Goal: Navigation & Orientation: Find specific page/section

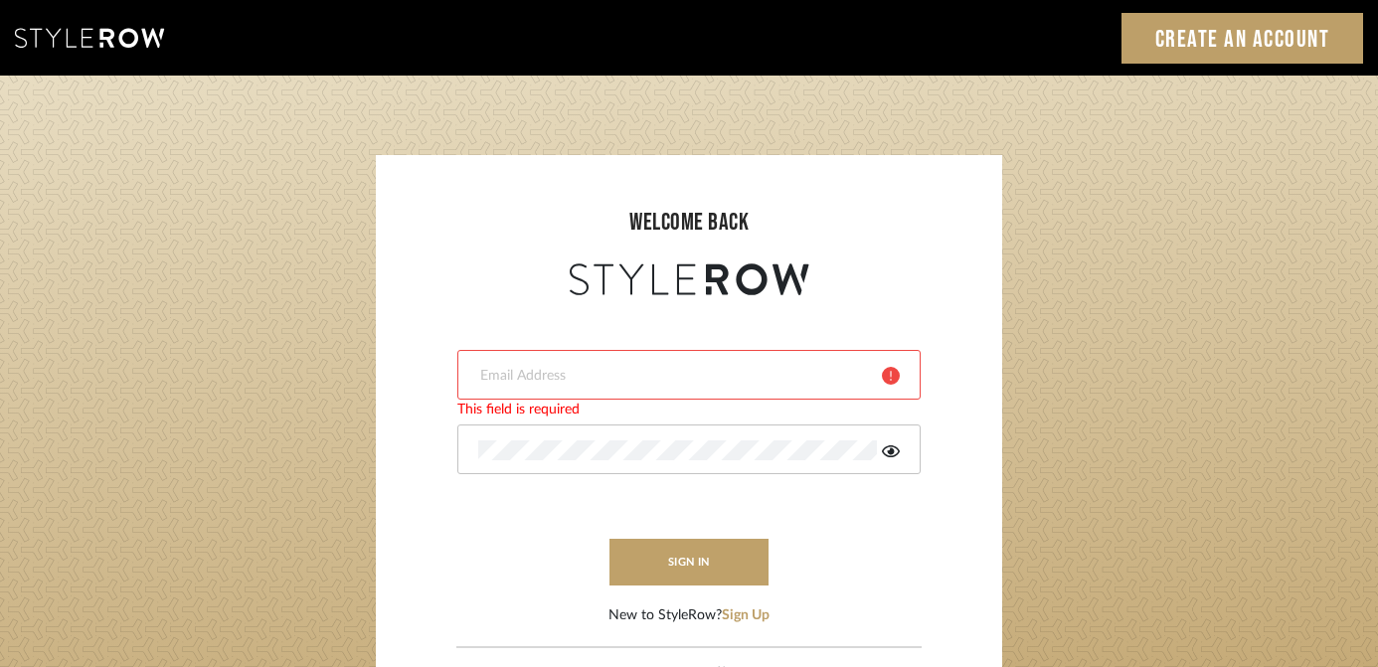
type input "[EMAIL_ADDRESS][DOMAIN_NAME]"
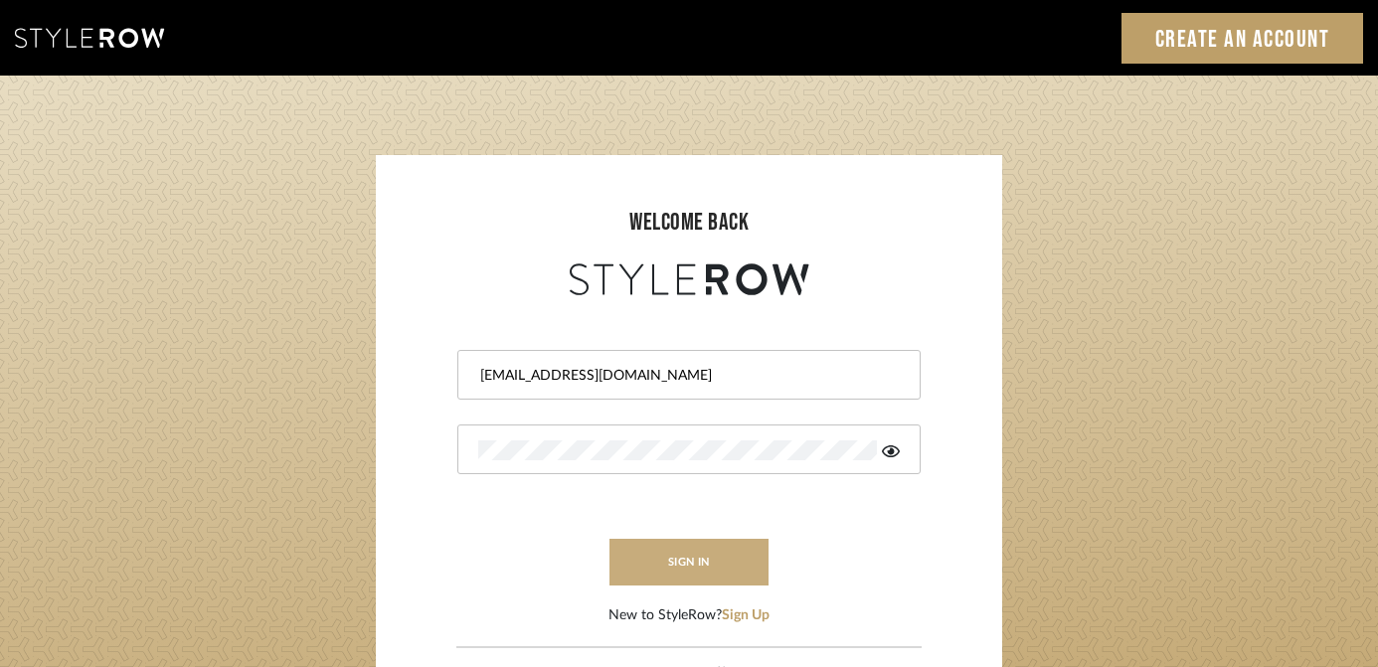
click at [681, 564] on button "sign in" at bounding box center [689, 562] width 159 height 47
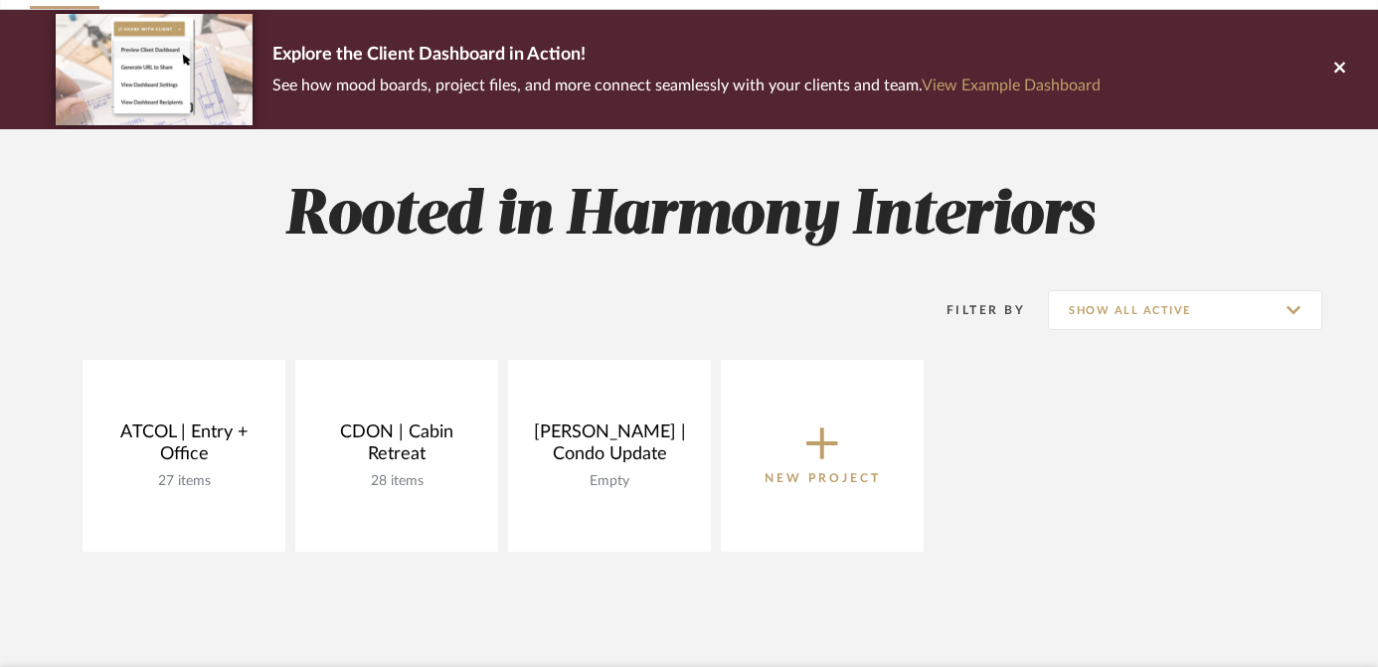
scroll to position [206, 0]
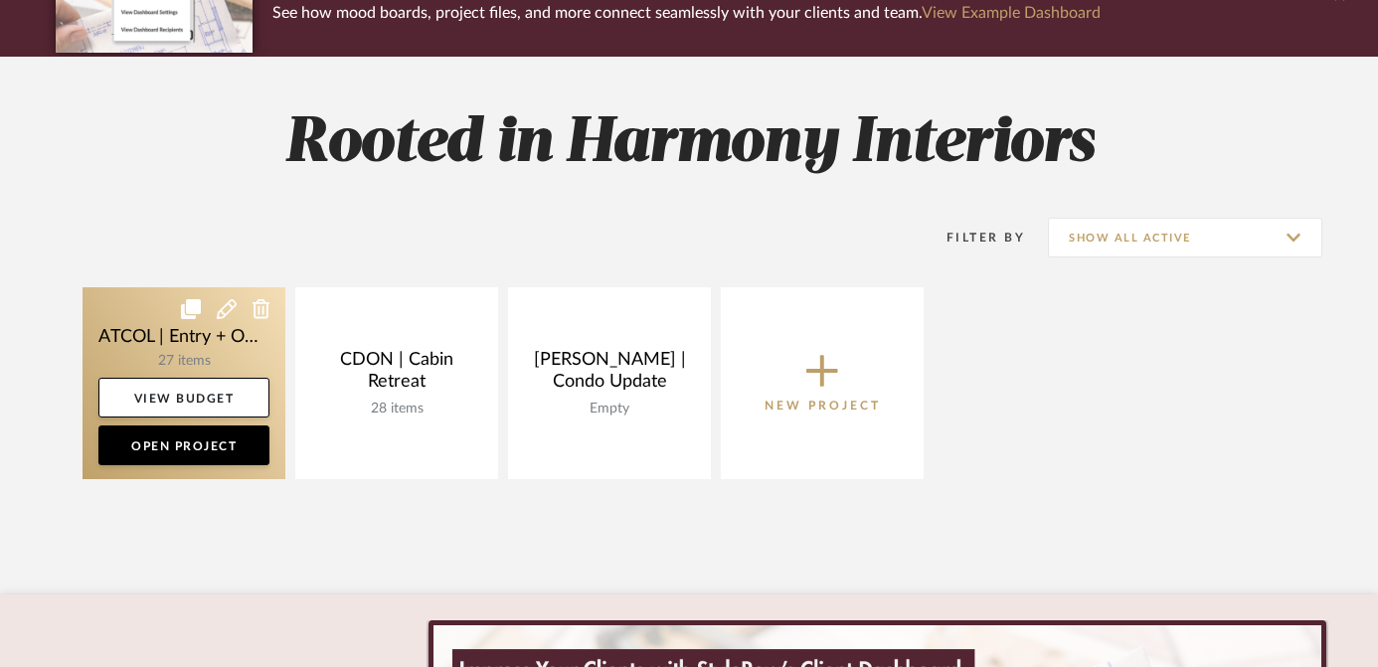
click at [131, 312] on link at bounding box center [184, 383] width 203 height 192
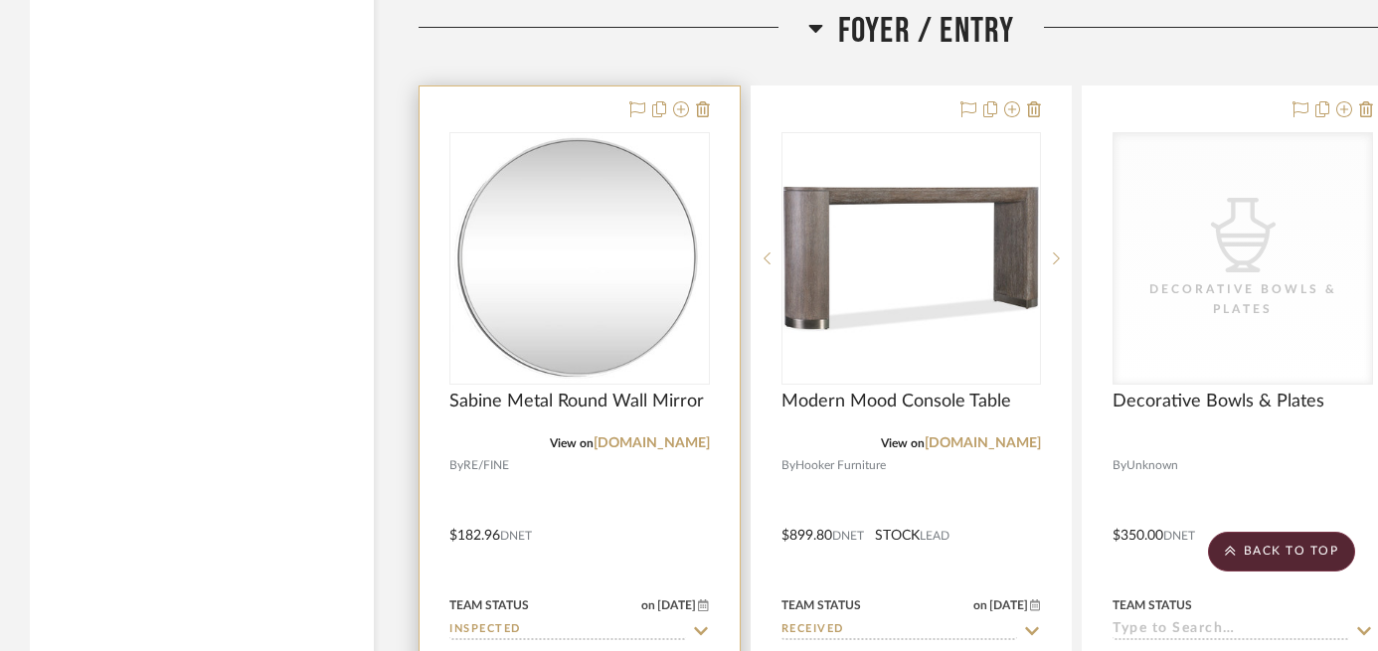
scroll to position [3563, 0]
